Goal: Navigation & Orientation: Find specific page/section

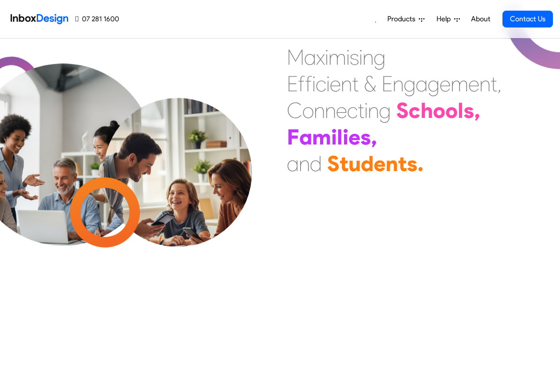
scroll to position [319, 0]
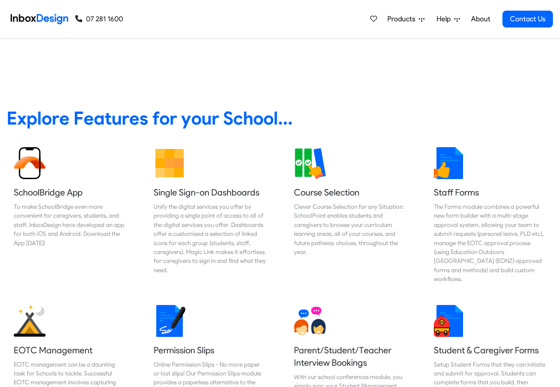
click at [481, 19] on link "About" at bounding box center [481, 19] width 24 height 18
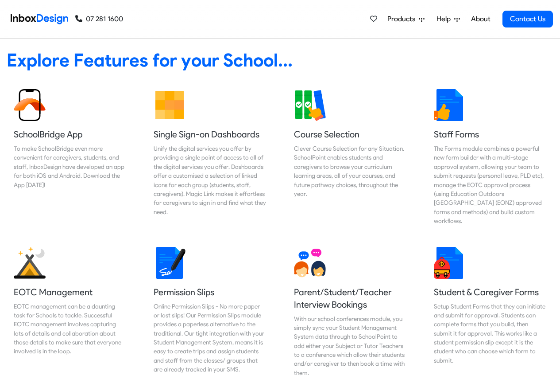
scroll to position [2475, 0]
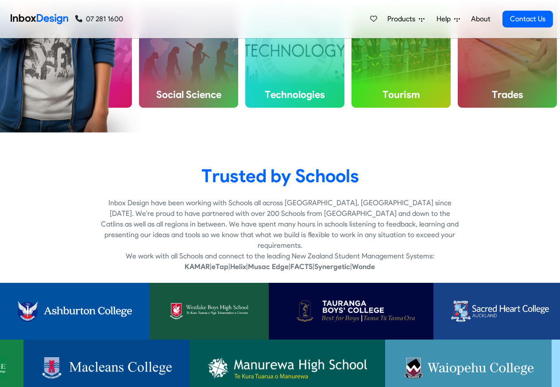
checkbox input "true"
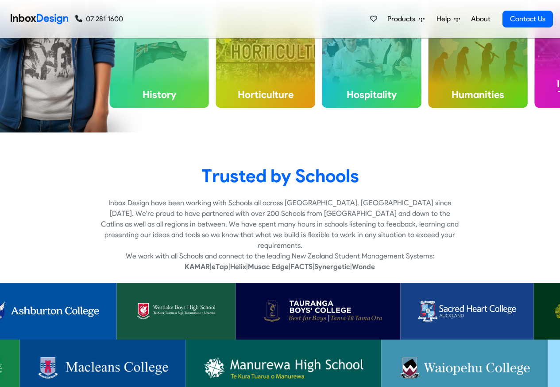
checkbox input "true"
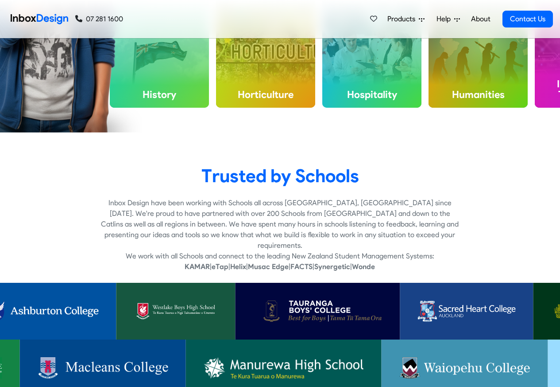
checkbox input "true"
